Goal: Check status: Check status

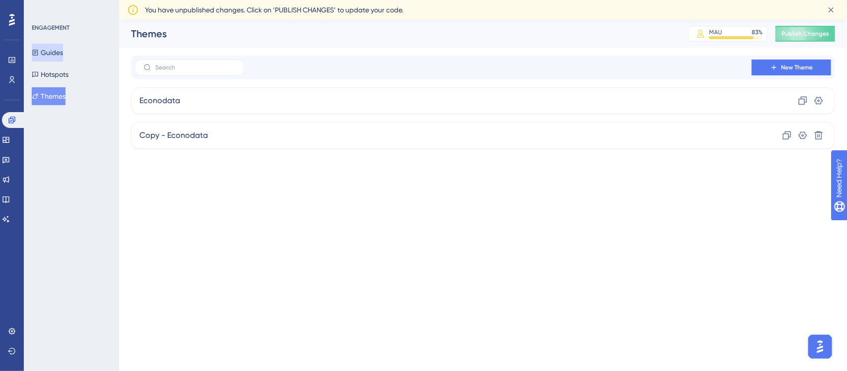
click at [56, 59] on button "Guides" at bounding box center [47, 53] width 31 height 18
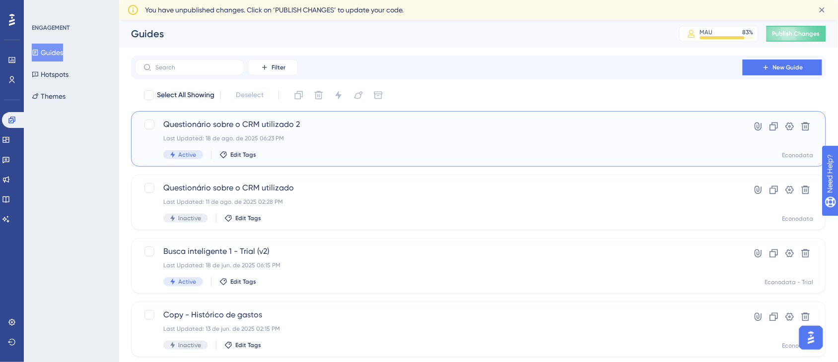
click at [293, 129] on span "Questionário sobre o CRM utilizado 2" at bounding box center [438, 125] width 551 height 12
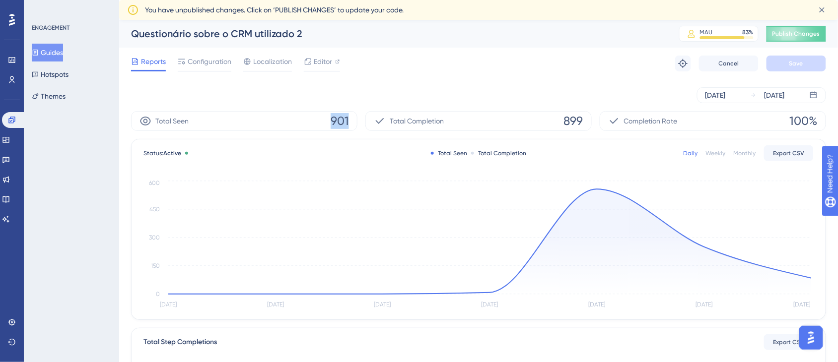
drag, startPoint x: 329, startPoint y: 126, endPoint x: 349, endPoint y: 128, distance: 20.0
click at [349, 128] on div "Total Seen 901" at bounding box center [244, 121] width 226 height 20
click at [221, 61] on span "Configuration" at bounding box center [210, 62] width 44 height 12
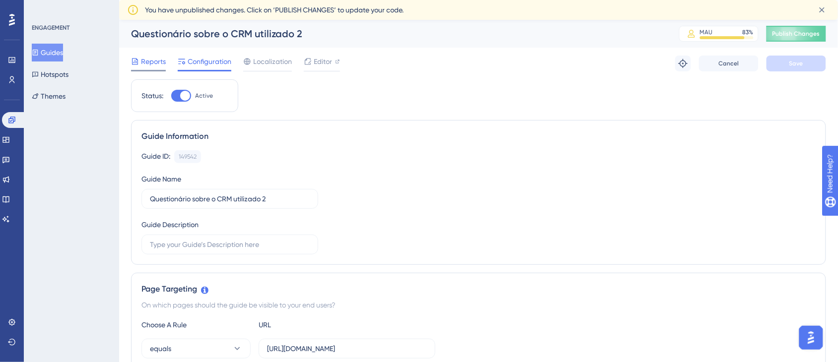
click at [157, 67] on div "Reports" at bounding box center [148, 64] width 35 height 16
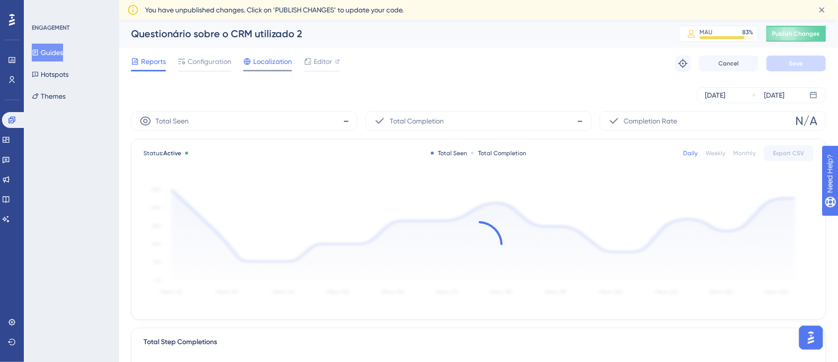
click at [252, 63] on div "Localization" at bounding box center [267, 62] width 49 height 12
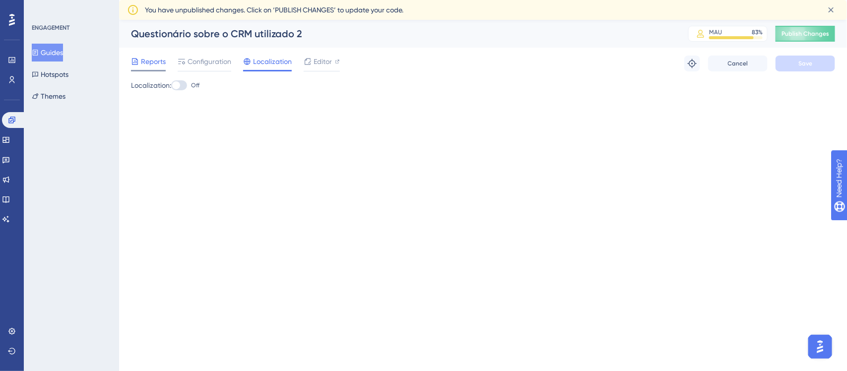
click at [148, 65] on span "Reports" at bounding box center [153, 62] width 25 height 12
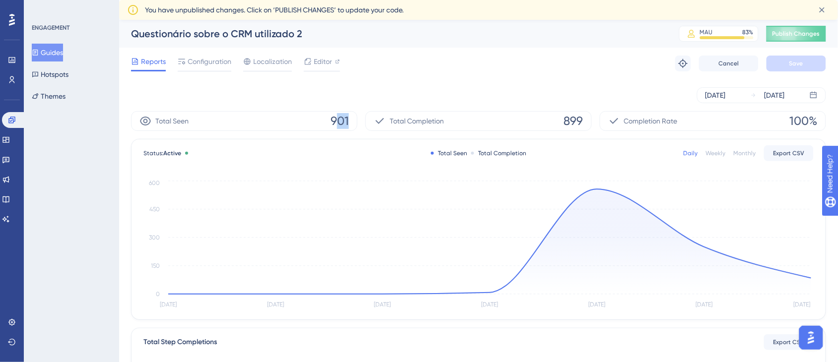
drag, startPoint x: 335, startPoint y: 122, endPoint x: 346, endPoint y: 123, distance: 11.0
click at [346, 123] on span "901" at bounding box center [339, 121] width 18 height 16
click at [347, 122] on span "901" at bounding box center [339, 121] width 18 height 16
click at [350, 120] on div "Total Seen 901" at bounding box center [244, 121] width 226 height 20
drag, startPoint x: 339, startPoint y: 122, endPoint x: 347, endPoint y: 122, distance: 8.4
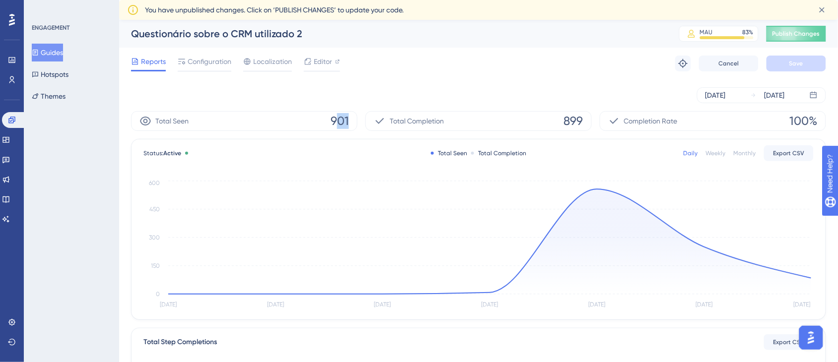
click at [347, 122] on span "901" at bounding box center [339, 121] width 18 height 16
click at [351, 120] on div "Total Seen 901" at bounding box center [244, 121] width 226 height 20
click at [61, 51] on button "Guides" at bounding box center [47, 53] width 31 height 18
